Goal: Navigation & Orientation: Find specific page/section

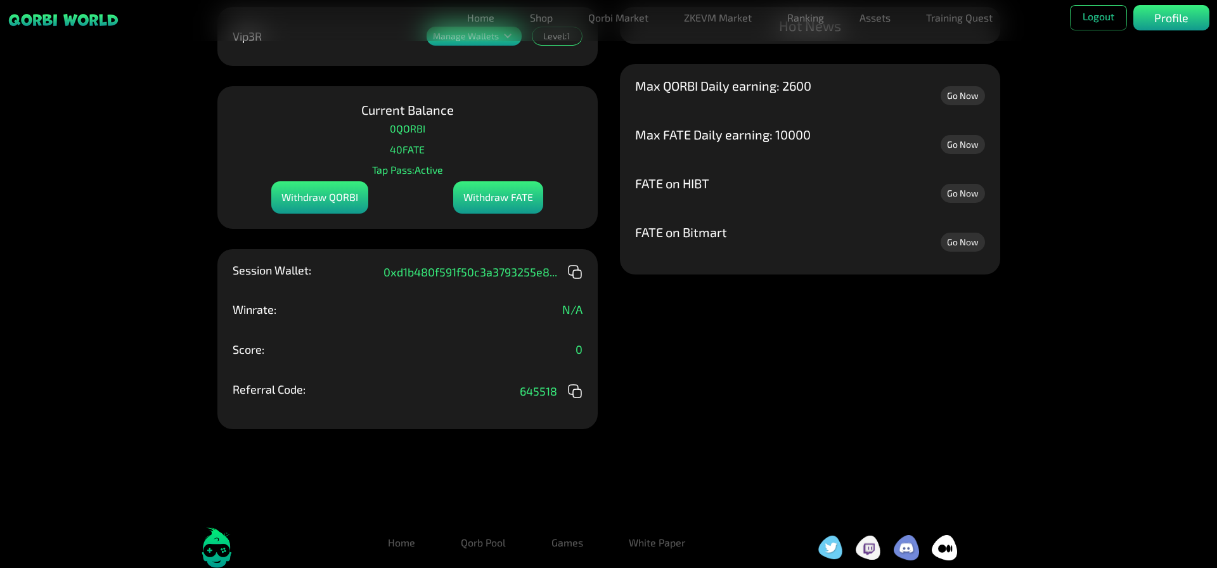
scroll to position [101, 0]
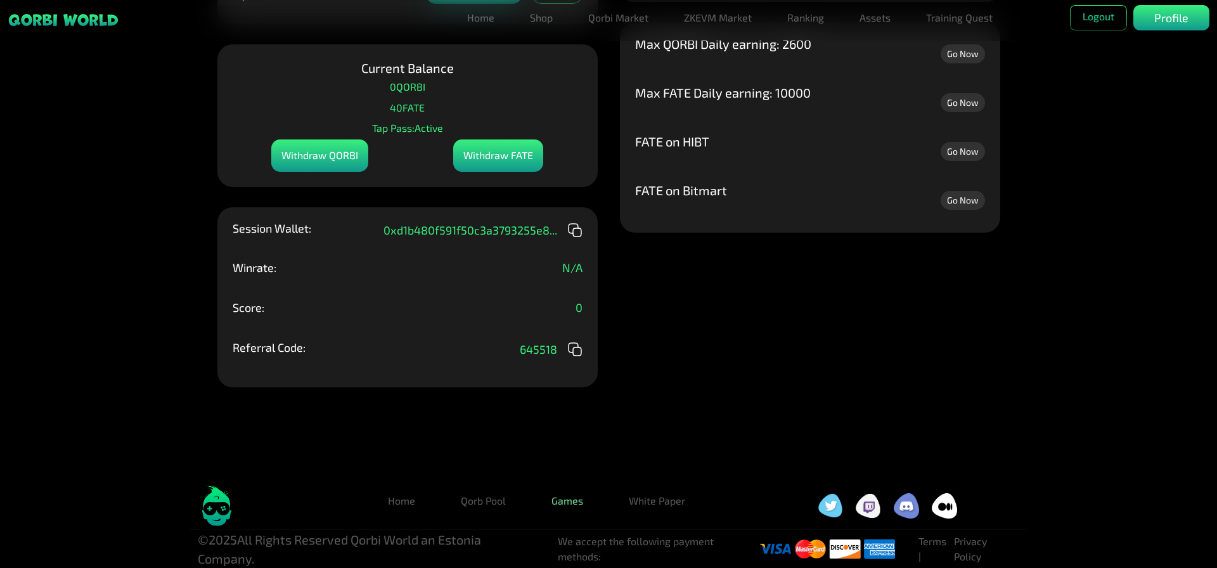
click at [569, 502] on link "Games" at bounding box center [567, 500] width 52 height 25
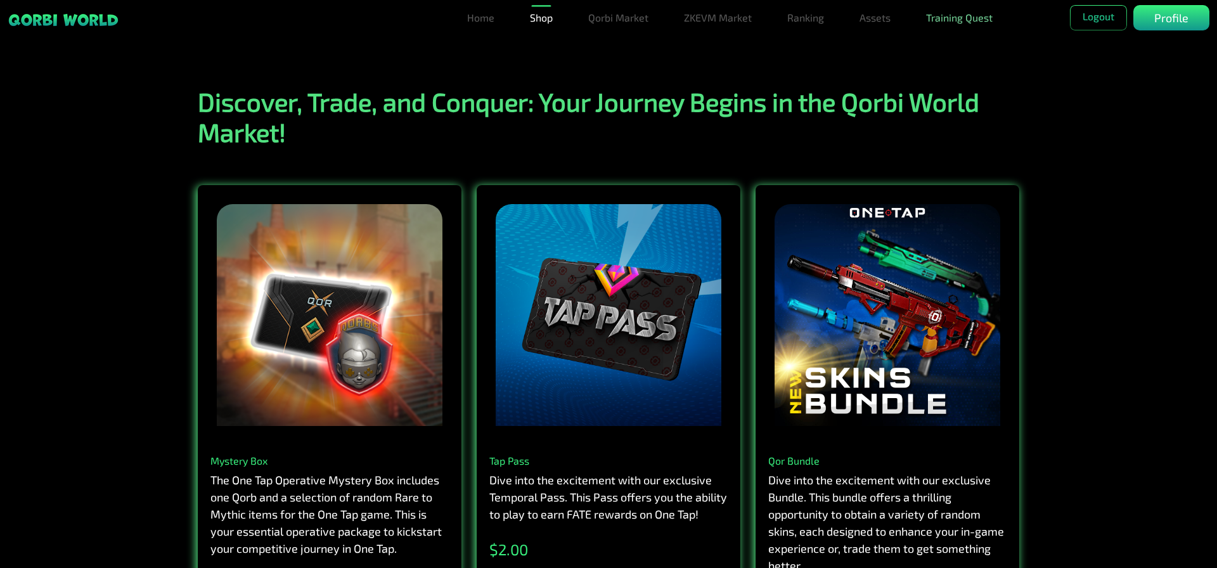
click at [992, 18] on link "Training Quest" at bounding box center [959, 17] width 77 height 25
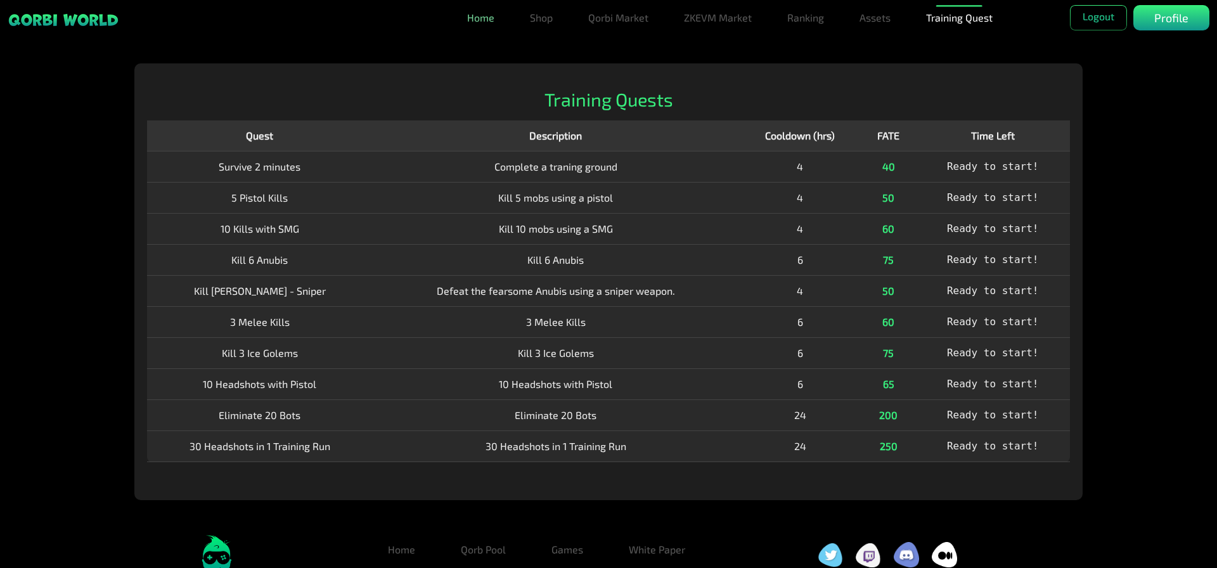
click at [482, 19] on link "Home" at bounding box center [480, 17] width 37 height 25
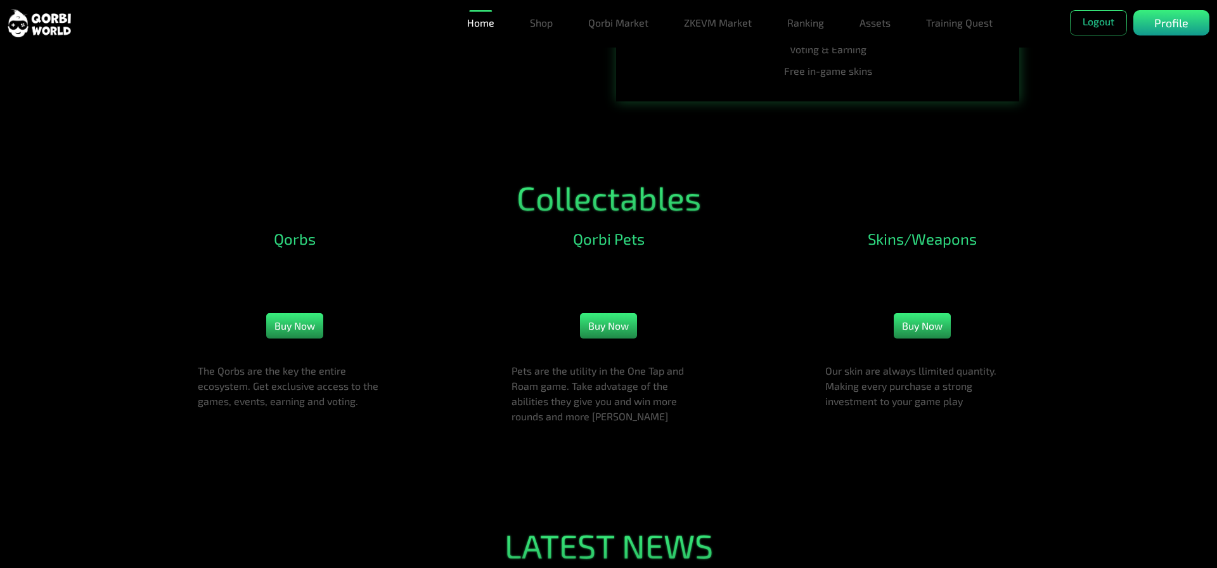
scroll to position [1395, 0]
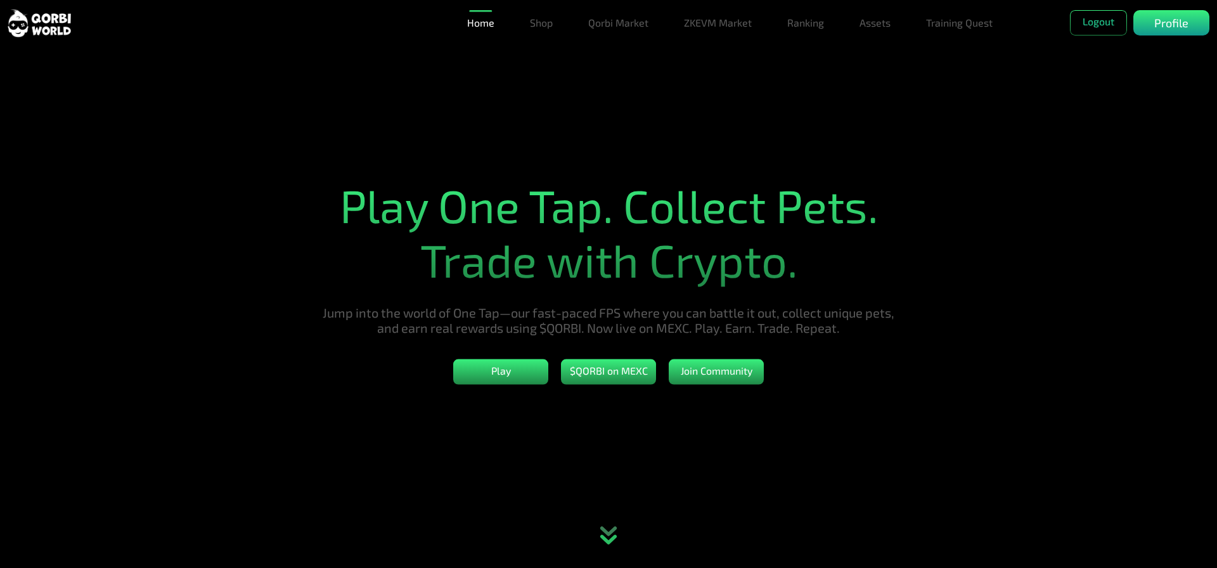
scroll to position [1395, 0]
